Goal: Task Accomplishment & Management: Use online tool/utility

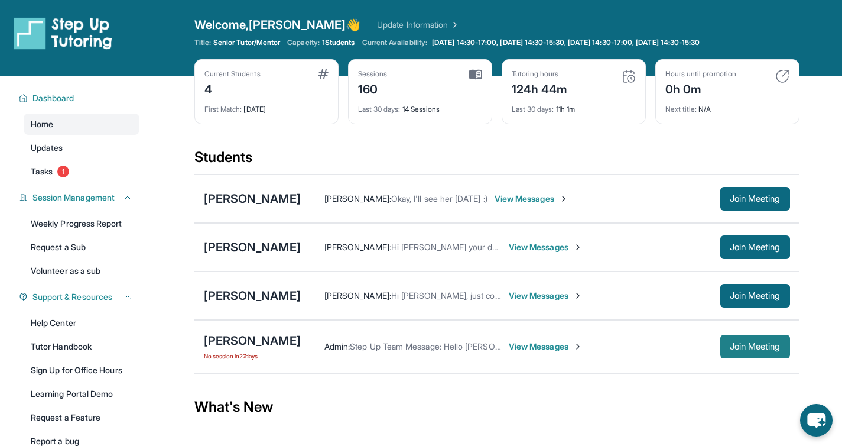
click at [743, 343] on span "Join Meeting" at bounding box center [755, 346] width 51 height 7
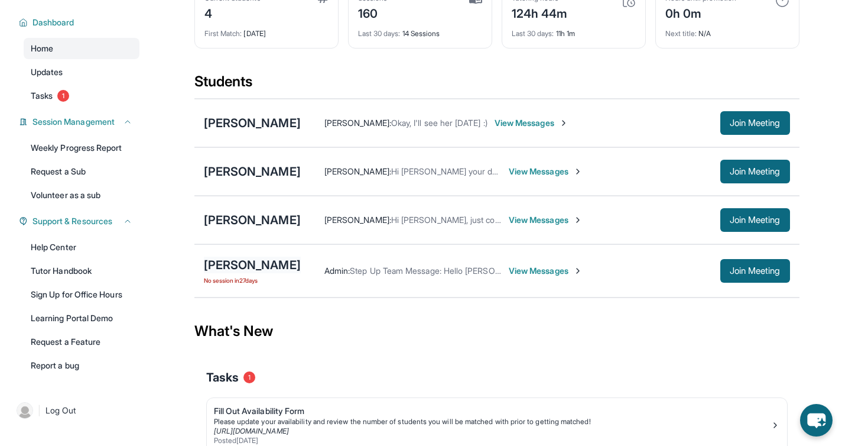
drag, startPoint x: 183, startPoint y: 267, endPoint x: 238, endPoint y: 262, distance: 55.2
click at [188, 266] on main "Current Students 4 First Match : [DATE] Sessions 160 Last 30 days : 14 Sessions…" at bounding box center [496, 259] width 691 height 518
click at [239, 262] on div "[PERSON_NAME]" at bounding box center [252, 264] width 97 height 17
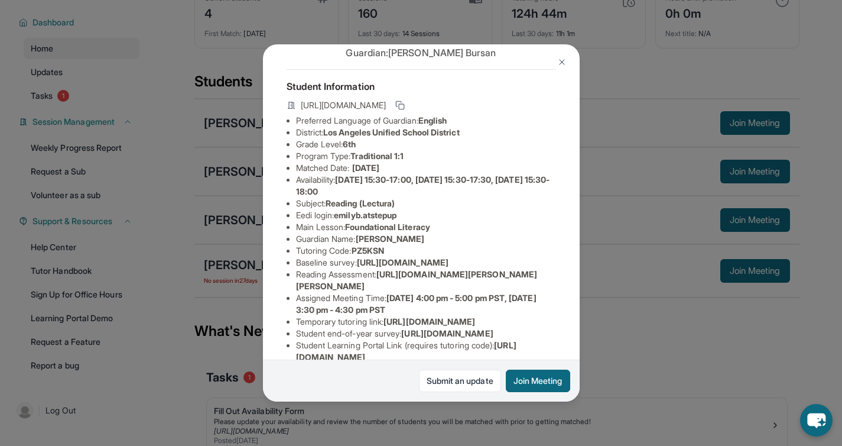
scroll to position [230, 0]
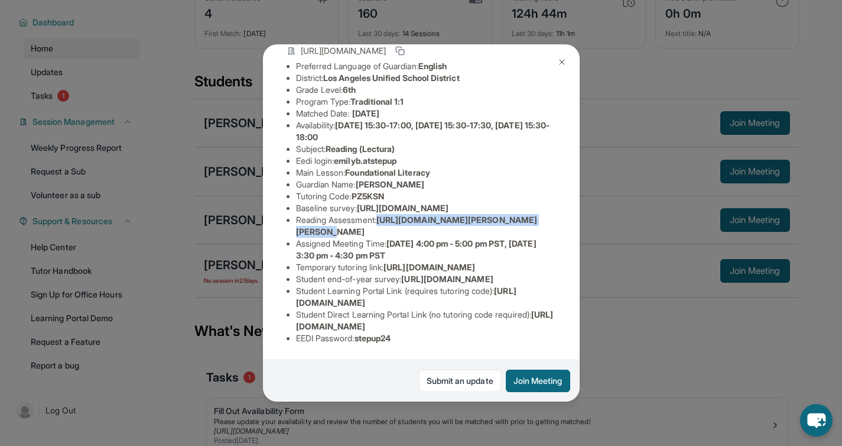
drag, startPoint x: 384, startPoint y: 131, endPoint x: 386, endPoint y: 137, distance: 6.4
click at [386, 214] on li "Reading Assessment : [URL][DOMAIN_NAME][PERSON_NAME][PERSON_NAME]" at bounding box center [426, 226] width 260 height 24
copy span "[URL][DOMAIN_NAME]"
click at [415, 274] on span "[URL][DOMAIN_NAME]" at bounding box center [447, 279] width 92 height 10
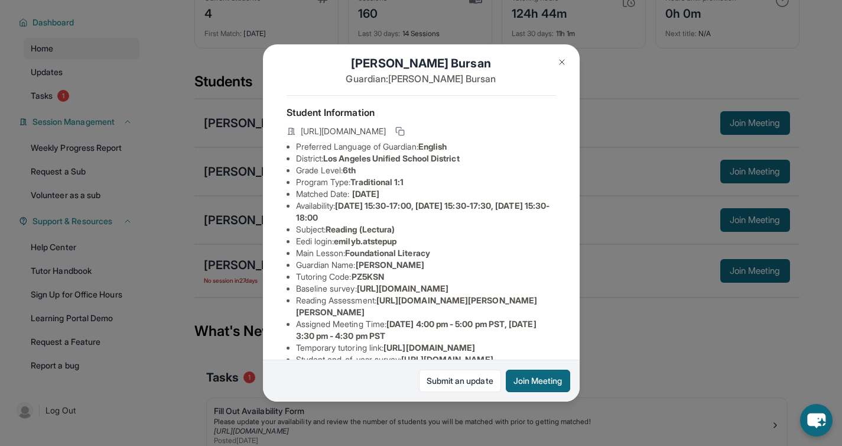
scroll to position [26, 0]
